Goal: Task Accomplishment & Management: Manage account settings

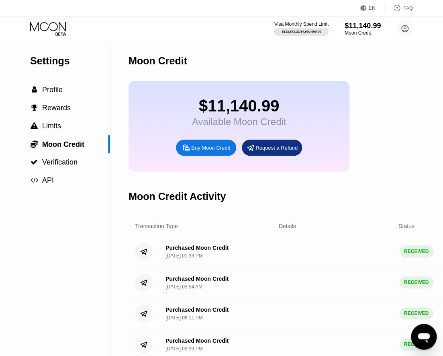
click at [59, 28] on icon at bounding box center [48, 26] width 36 height 9
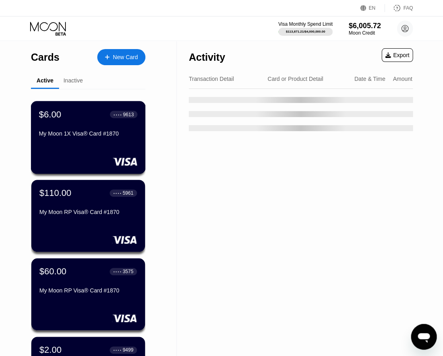
click at [89, 126] on div "$6.00 ● ● ● ● 9613 My Moon 1X Visa® Card #1870" at bounding box center [88, 124] width 98 height 31
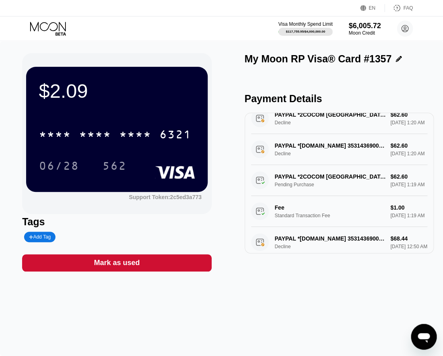
scroll to position [266, 0]
